Goal: Information Seeking & Learning: Learn about a topic

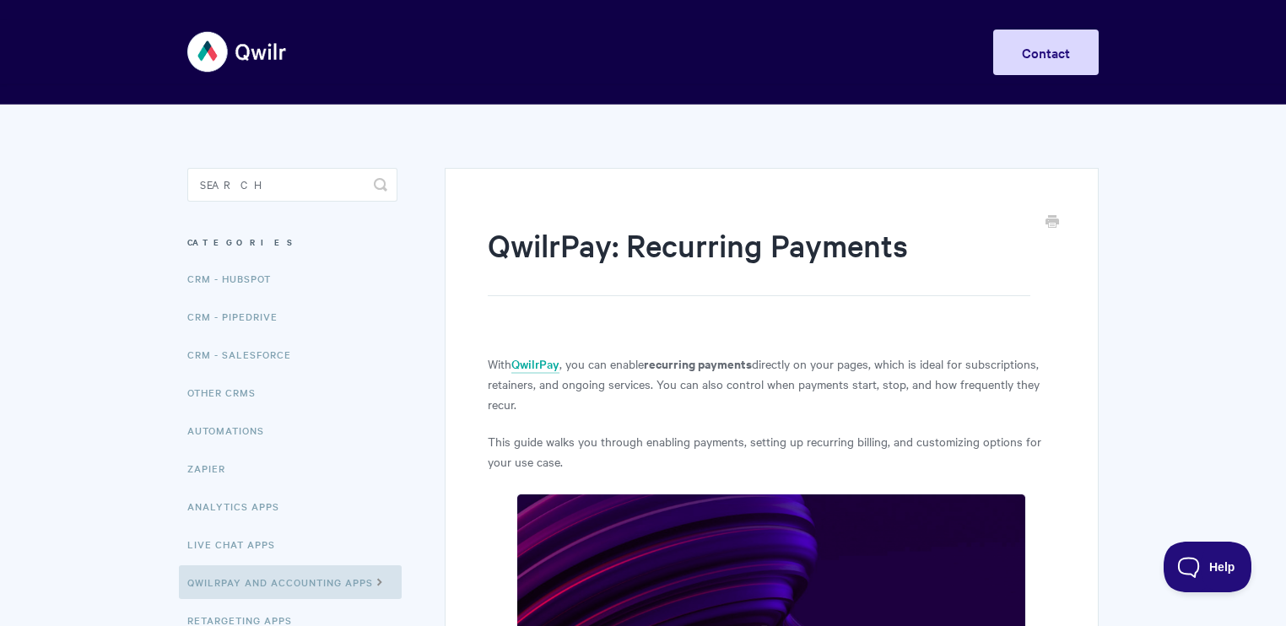
scroll to position [81, 0]
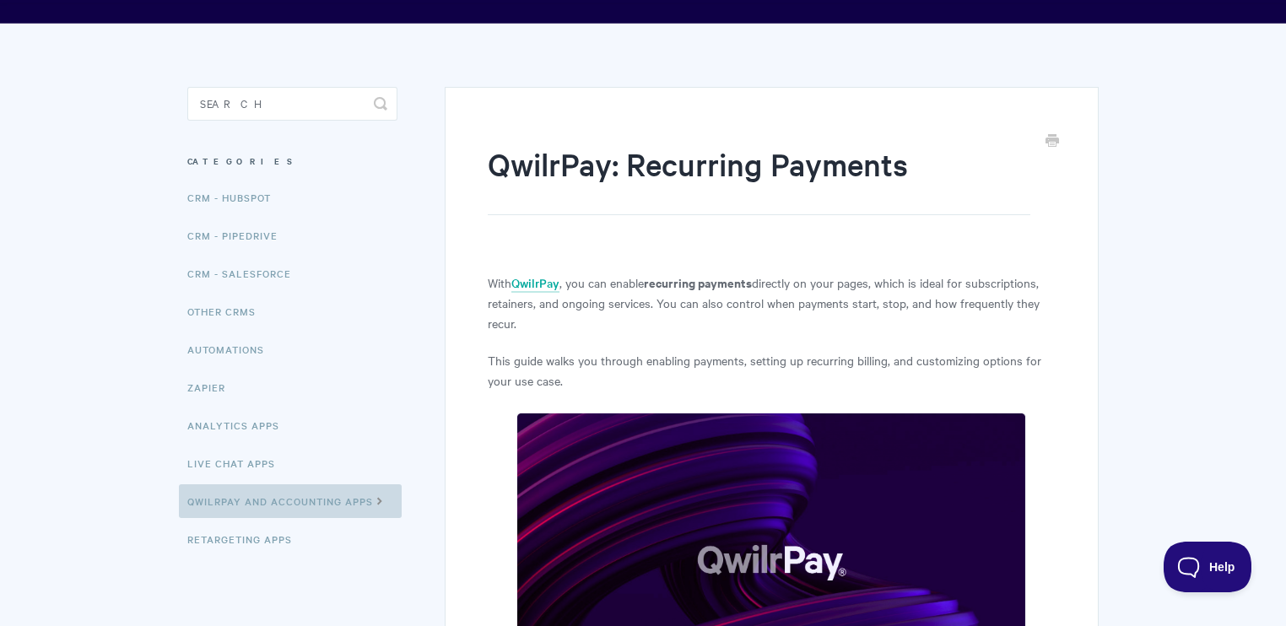
click at [289, 512] on link "QwilrPay and Accounting Apps" at bounding box center [290, 502] width 223 height 34
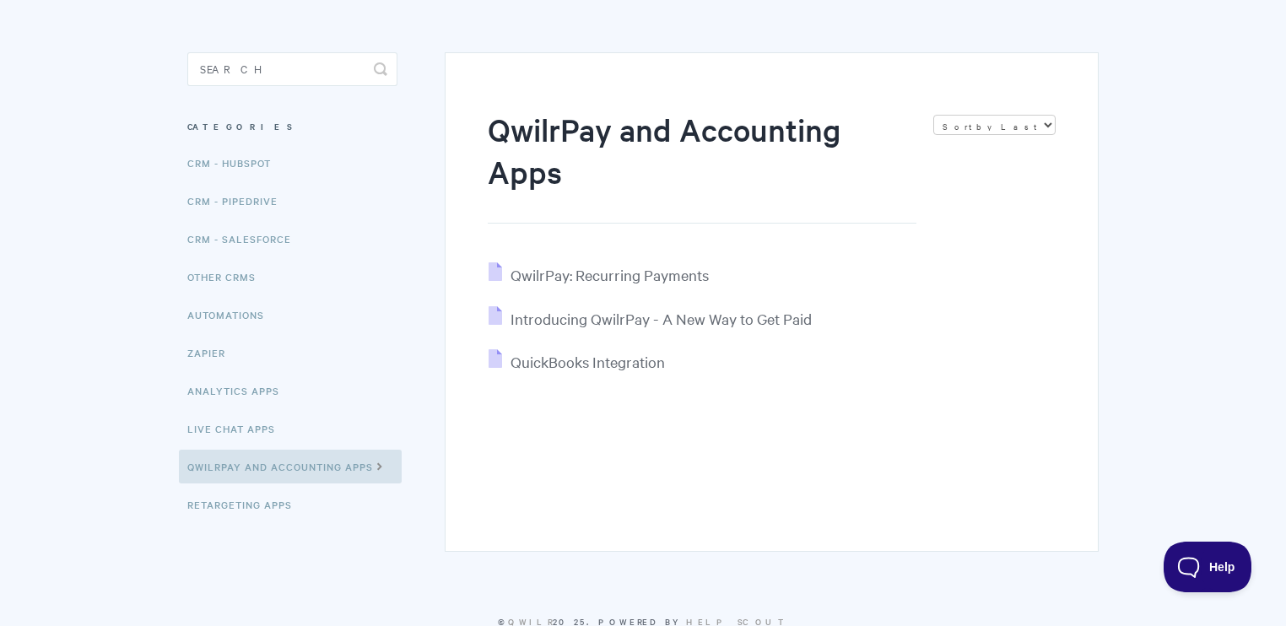
scroll to position [161, 0]
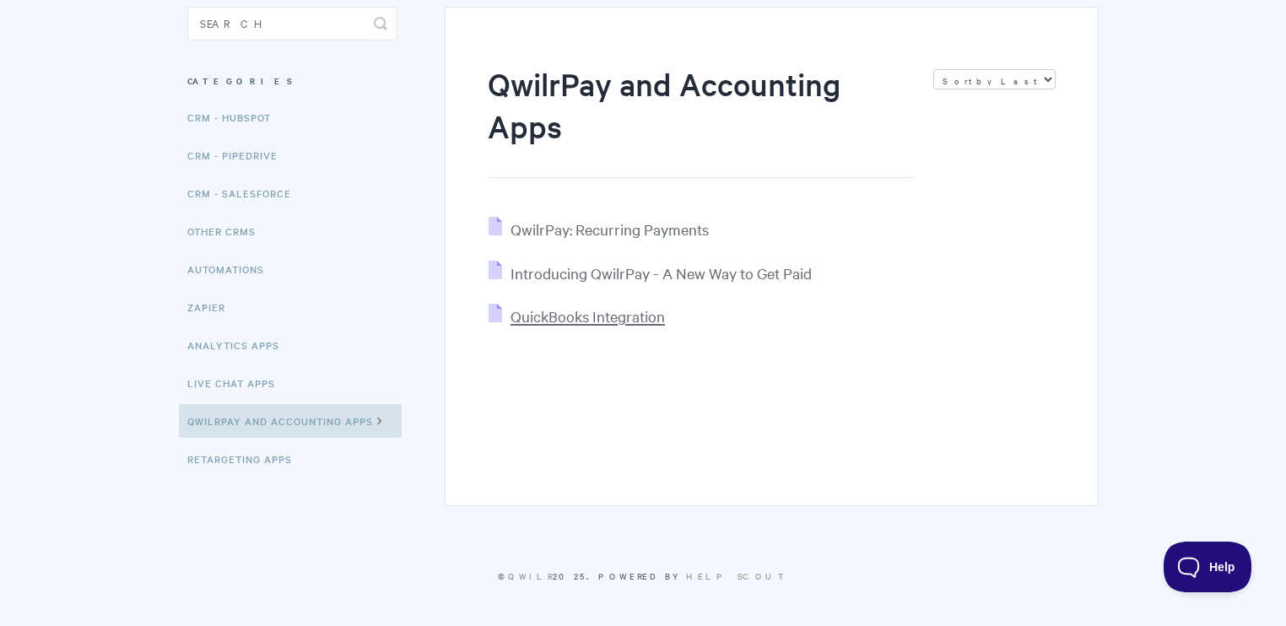
click at [592, 322] on span "QuickBooks Integration" at bounding box center [588, 315] width 154 height 19
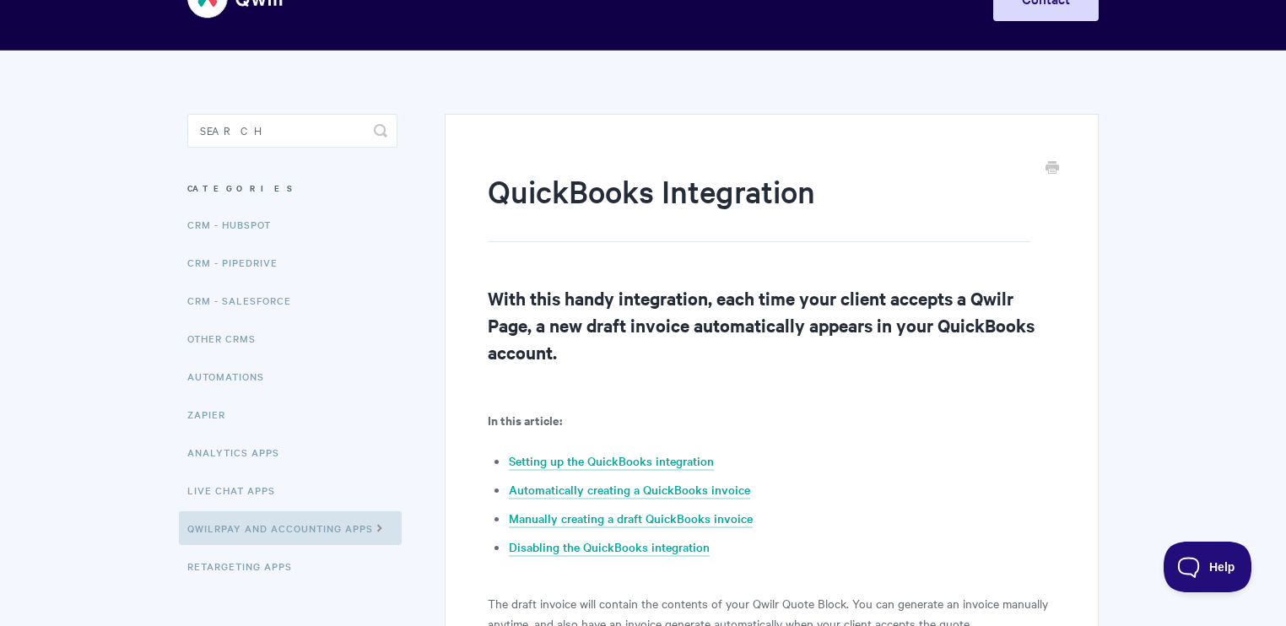
scroll to position [243, 0]
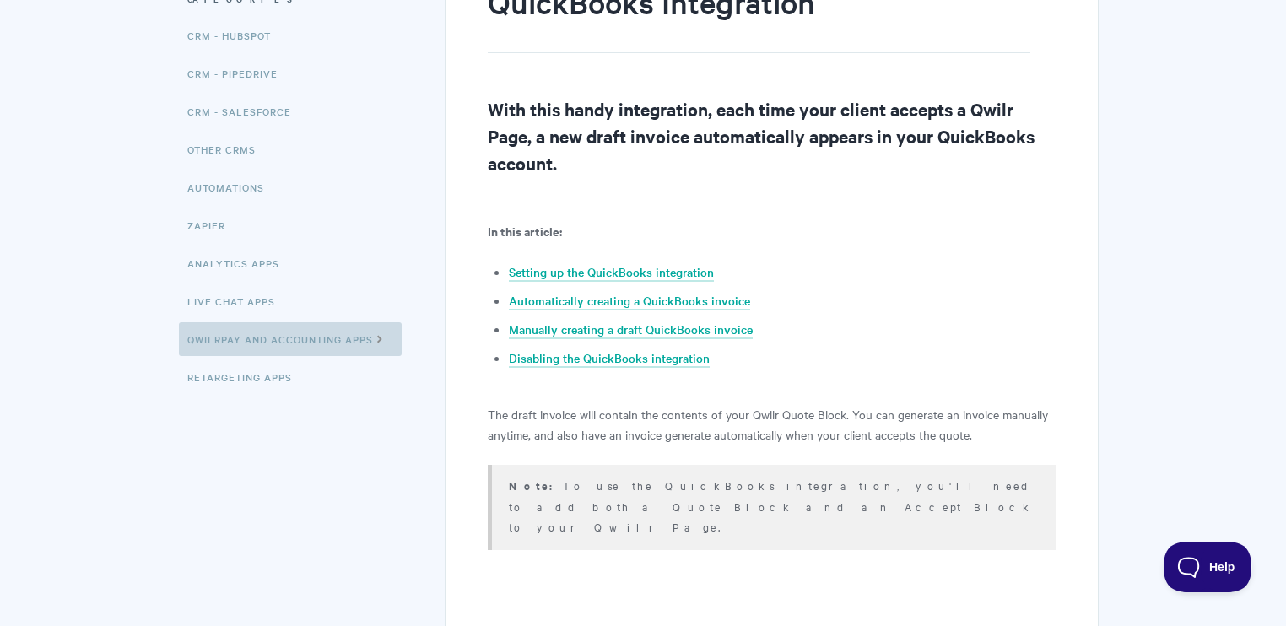
click at [325, 344] on link "QwilrPay and Accounting Apps" at bounding box center [290, 339] width 223 height 34
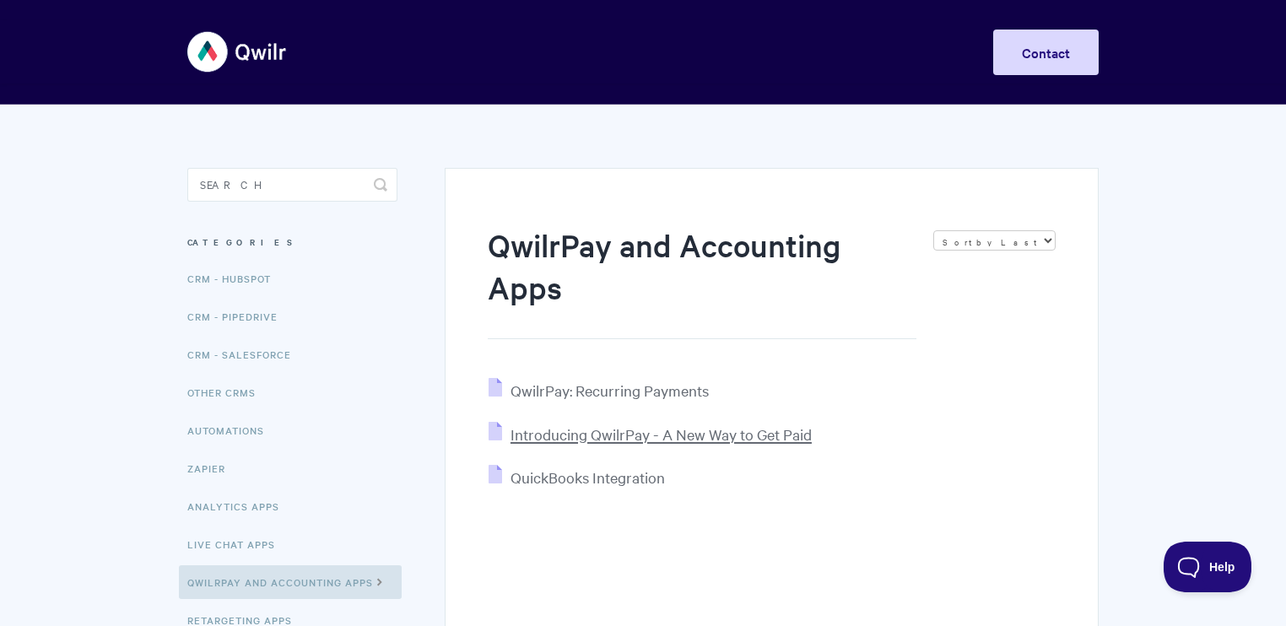
click at [625, 440] on span "Introducing QwilrPay - A New Way to Get Paid" at bounding box center [661, 434] width 301 height 19
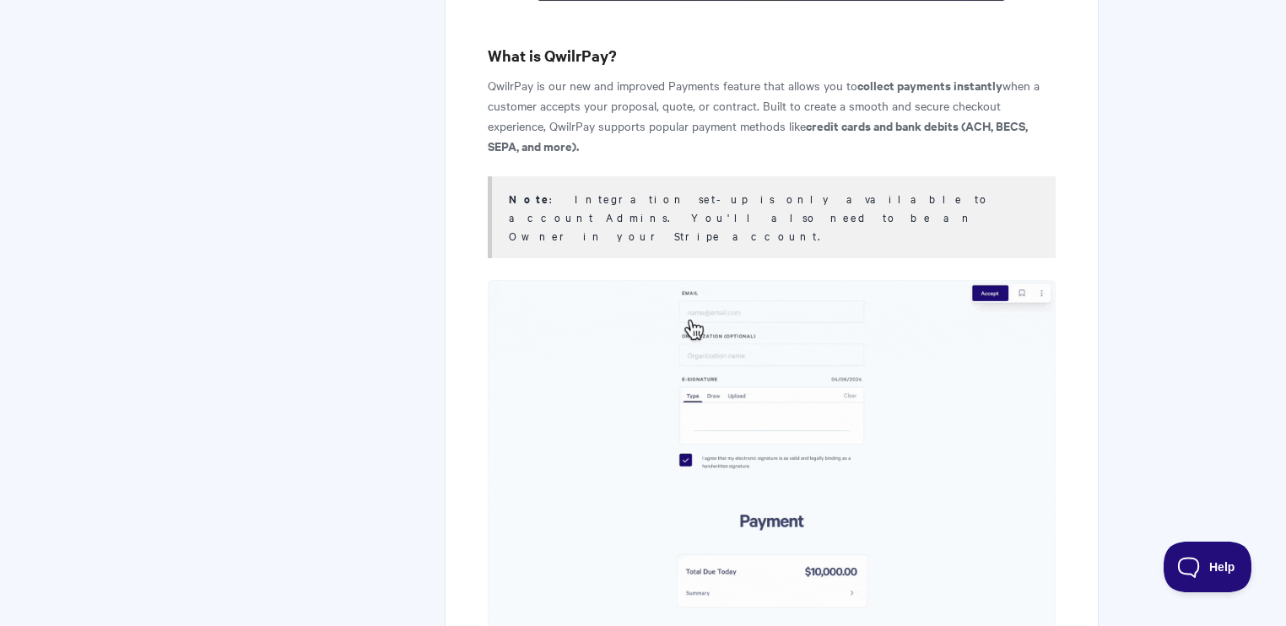
scroll to position [891, 0]
